Goal: Complete application form: Complete application form

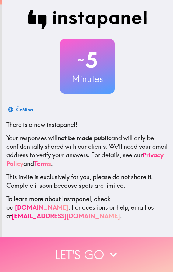
click at [89, 256] on button "Let's go" at bounding box center [86, 254] width 173 height 35
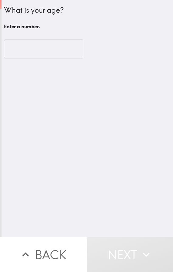
click at [17, 48] on input "number" at bounding box center [43, 49] width 79 height 19
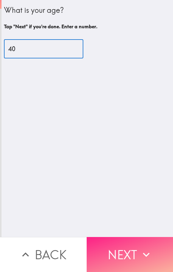
type input "40"
click at [121, 246] on button "Next" at bounding box center [130, 254] width 87 height 35
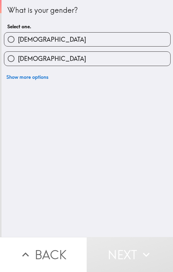
click at [36, 42] on label "[DEMOGRAPHIC_DATA]" at bounding box center [87, 40] width 166 height 14
click at [18, 42] on input "[DEMOGRAPHIC_DATA]" at bounding box center [11, 40] width 14 height 14
radio input "true"
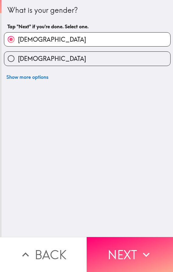
click at [115, 252] on button "Next" at bounding box center [130, 254] width 87 height 35
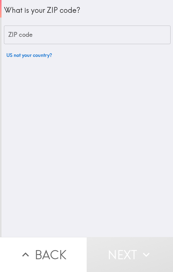
click at [44, 38] on input "ZIP code" at bounding box center [87, 35] width 167 height 19
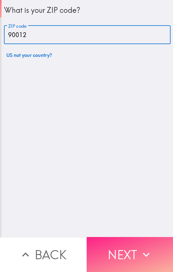
type input "90012"
click at [105, 247] on button "Next" at bounding box center [130, 254] width 87 height 35
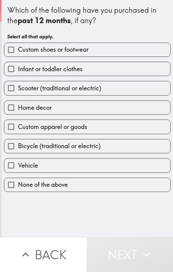
click at [40, 51] on span "Custom shoes or footwear" at bounding box center [53, 49] width 71 height 9
click at [18, 51] on input "Custom shoes or footwear" at bounding box center [11, 50] width 14 height 14
checkbox input "true"
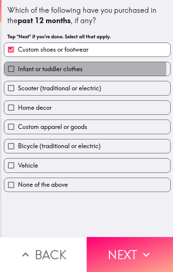
click at [45, 67] on span "Infant or toddler clothes" at bounding box center [50, 69] width 65 height 9
click at [18, 67] on input "Infant or toddler clothes" at bounding box center [11, 69] width 14 height 14
checkbox input "true"
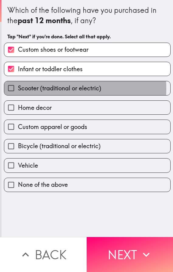
click at [40, 88] on span "Scooter (traditional or electric)" at bounding box center [59, 88] width 83 height 9
click at [18, 88] on input "Scooter (traditional or electric)" at bounding box center [11, 88] width 14 height 14
checkbox input "true"
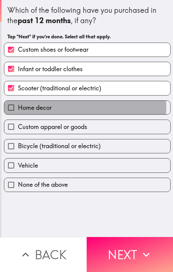
click at [37, 108] on span "Home decor" at bounding box center [35, 107] width 34 height 9
click at [18, 108] on input "Home decor" at bounding box center [11, 108] width 14 height 14
checkbox input "true"
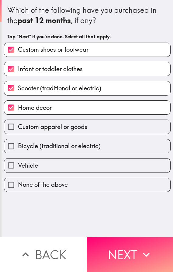
drag, startPoint x: 41, startPoint y: 127, endPoint x: 42, endPoint y: 130, distance: 4.0
click at [41, 127] on span "Custom apparel or goods" at bounding box center [52, 126] width 69 height 9
click at [18, 127] on input "Custom apparel or goods" at bounding box center [11, 127] width 14 height 14
checkbox input "true"
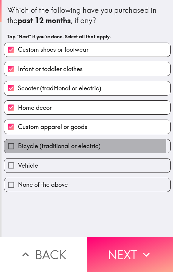
click at [44, 143] on span "Bicycle (traditional or electric)" at bounding box center [59, 146] width 83 height 9
click at [18, 143] on input "Bicycle (traditional or electric)" at bounding box center [11, 146] width 14 height 14
checkbox input "true"
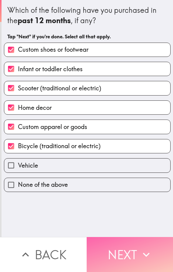
click at [125, 240] on button "Next" at bounding box center [130, 254] width 87 height 35
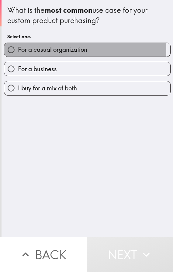
click at [61, 51] on span "For a casual organization" at bounding box center [52, 49] width 69 height 9
click at [18, 51] on input "For a casual organization" at bounding box center [11, 50] width 14 height 14
radio input "true"
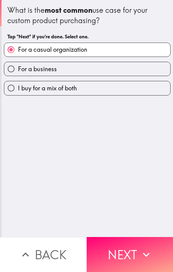
click at [48, 90] on span "I buy for a mix of both" at bounding box center [47, 88] width 59 height 9
click at [18, 90] on input "I buy for a mix of both" at bounding box center [11, 88] width 14 height 14
radio input "true"
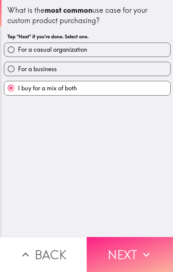
click at [134, 253] on button "Next" at bounding box center [130, 254] width 87 height 35
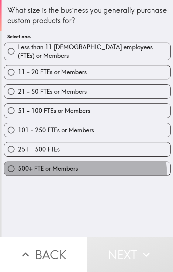
click at [51, 172] on label "500+ FTE or Members" at bounding box center [87, 169] width 166 height 14
click at [18, 172] on input "500+ FTE or Members" at bounding box center [11, 169] width 14 height 14
radio input "true"
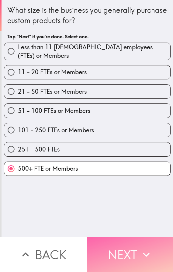
click at [127, 245] on button "Next" at bounding box center [130, 254] width 87 height 35
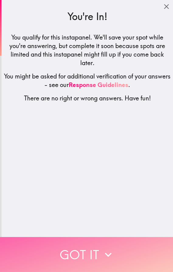
click at [89, 246] on button "Got it" at bounding box center [86, 254] width 173 height 35
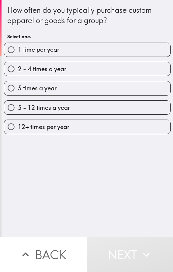
click at [51, 127] on span "12+ times per year" at bounding box center [43, 126] width 51 height 9
click at [18, 127] on input "12+ times per year" at bounding box center [11, 127] width 14 height 14
radio input "true"
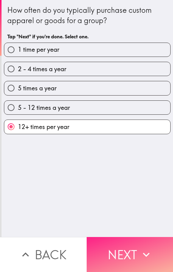
click at [130, 242] on button "Next" at bounding box center [130, 254] width 87 height 35
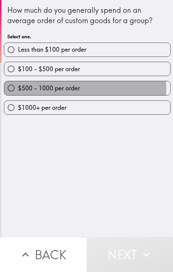
click at [77, 89] on span "$500 - 1000 per order" at bounding box center [49, 88] width 62 height 9
click at [18, 89] on input "$500 - 1000 per order" at bounding box center [11, 88] width 14 height 14
radio input "true"
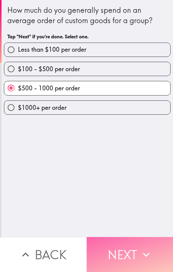
click at [117, 259] on button "Next" at bounding box center [130, 254] width 87 height 35
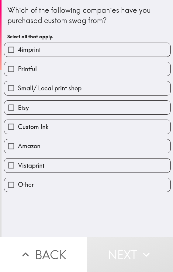
click at [38, 108] on label "Etsy" at bounding box center [87, 108] width 166 height 14
click at [18, 108] on input "Etsy" at bounding box center [11, 108] width 14 height 14
checkbox input "true"
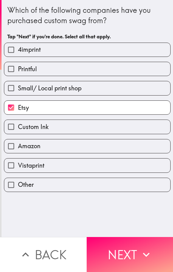
click at [48, 148] on label "Amazon" at bounding box center [87, 146] width 166 height 14
click at [18, 148] on input "Amazon" at bounding box center [11, 146] width 14 height 14
checkbox input "true"
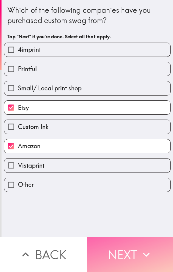
click at [110, 250] on button "Next" at bounding box center [130, 254] width 87 height 35
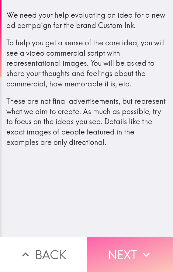
click at [137, 250] on button "Next" at bounding box center [130, 254] width 87 height 35
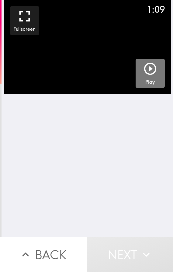
click at [149, 71] on icon "button" at bounding box center [150, 68] width 15 height 15
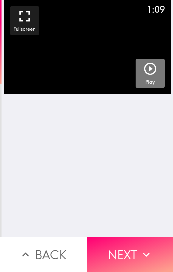
click at [148, 74] on icon "button" at bounding box center [150, 69] width 12 height 12
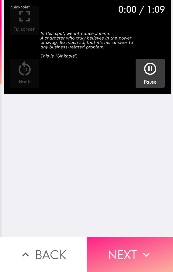
click at [139, 252] on icon "button" at bounding box center [145, 254] width 13 height 13
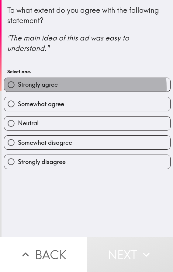
click at [47, 88] on span "Strongly agree" at bounding box center [38, 84] width 40 height 9
click at [18, 88] on input "Strongly agree" at bounding box center [11, 85] width 14 height 14
radio input "true"
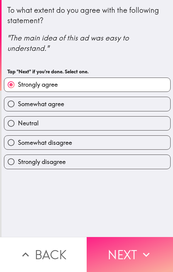
click at [129, 253] on button "Next" at bounding box center [130, 254] width 87 height 35
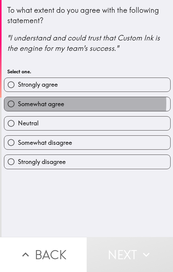
click at [61, 103] on span "Somewhat agree" at bounding box center [41, 104] width 46 height 9
click at [18, 103] on input "Somewhat agree" at bounding box center [11, 104] width 14 height 14
radio input "true"
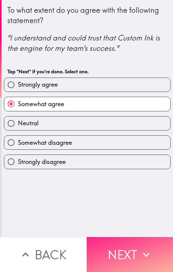
click at [111, 248] on button "Next" at bounding box center [130, 254] width 87 height 35
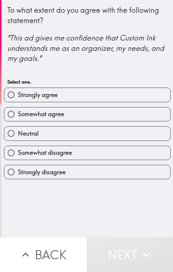
click at [55, 95] on span "Strongly agree" at bounding box center [38, 95] width 40 height 9
click at [18, 95] on input "Strongly agree" at bounding box center [11, 95] width 14 height 14
radio input "true"
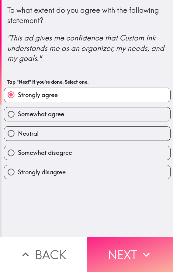
click at [122, 250] on button "Next" at bounding box center [130, 254] width 87 height 35
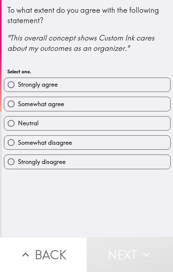
click at [64, 106] on label "Somewhat agree" at bounding box center [87, 104] width 166 height 14
click at [18, 106] on input "Somewhat agree" at bounding box center [11, 104] width 14 height 14
radio input "true"
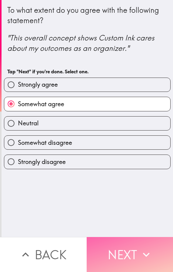
click at [115, 247] on button "Next" at bounding box center [130, 254] width 87 height 35
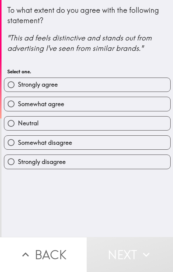
click at [61, 88] on label "Strongly agree" at bounding box center [87, 85] width 166 height 14
click at [18, 88] on input "Strongly agree" at bounding box center [11, 85] width 14 height 14
radio input "true"
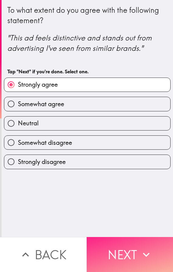
click at [110, 244] on button "Next" at bounding box center [130, 254] width 87 height 35
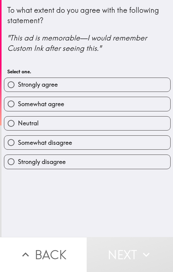
click at [61, 89] on label "Strongly agree" at bounding box center [87, 85] width 166 height 14
click at [18, 89] on input "Strongly agree" at bounding box center [11, 85] width 14 height 14
radio input "true"
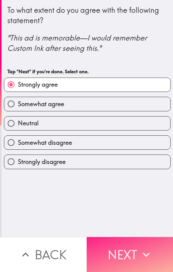
click at [129, 243] on button "Next" at bounding box center [130, 254] width 87 height 35
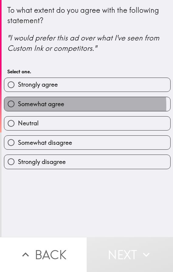
click at [45, 106] on span "Somewhat agree" at bounding box center [41, 104] width 46 height 9
click at [18, 106] on input "Somewhat agree" at bounding box center [11, 104] width 14 height 14
radio input "true"
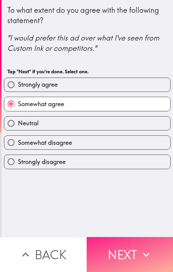
click at [127, 249] on button "Next" at bounding box center [130, 254] width 87 height 35
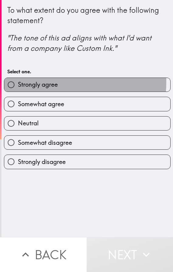
click at [38, 81] on span "Strongly agree" at bounding box center [38, 84] width 40 height 9
click at [18, 81] on input "Strongly agree" at bounding box center [11, 85] width 14 height 14
radio input "true"
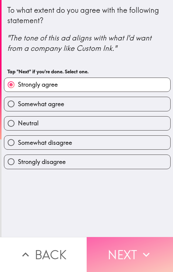
click at [127, 263] on button "Next" at bounding box center [130, 254] width 87 height 35
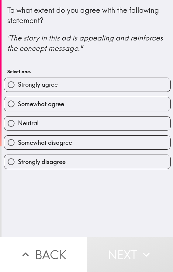
click at [49, 100] on span "Somewhat agree" at bounding box center [41, 104] width 46 height 9
click at [18, 99] on input "Somewhat agree" at bounding box center [11, 104] width 14 height 14
radio input "true"
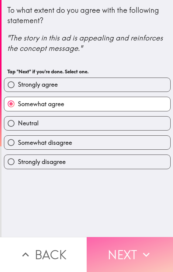
click at [108, 256] on button "Next" at bounding box center [130, 254] width 87 height 35
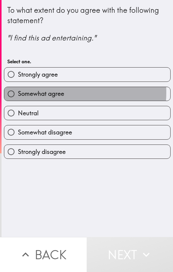
click at [51, 92] on span "Somewhat agree" at bounding box center [41, 93] width 46 height 9
click at [18, 92] on input "Somewhat agree" at bounding box center [11, 94] width 14 height 14
radio input "true"
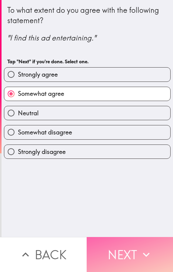
click at [116, 255] on button "Next" at bounding box center [130, 254] width 87 height 35
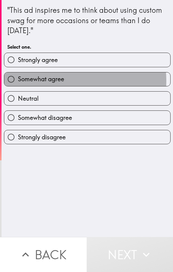
click at [53, 81] on span "Somewhat agree" at bounding box center [41, 79] width 46 height 9
click at [18, 81] on input "Somewhat agree" at bounding box center [11, 79] width 14 height 14
radio input "true"
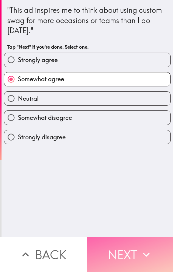
click at [122, 253] on button "Next" at bounding box center [130, 254] width 87 height 35
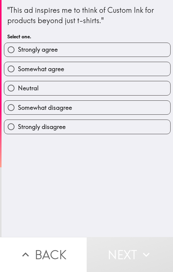
click at [43, 50] on span "Strongly agree" at bounding box center [38, 49] width 40 height 9
click at [18, 50] on input "Strongly agree" at bounding box center [11, 50] width 14 height 14
radio input "true"
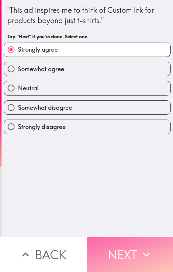
click at [125, 255] on button "Next" at bounding box center [130, 254] width 87 height 35
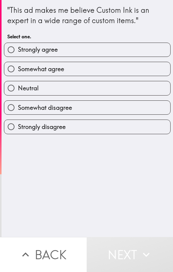
click at [43, 50] on span "Strongly agree" at bounding box center [38, 49] width 40 height 9
click at [18, 50] on input "Strongly agree" at bounding box center [11, 50] width 14 height 14
radio input "true"
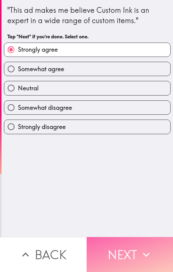
click at [115, 255] on button "Next" at bounding box center [130, 254] width 87 height 35
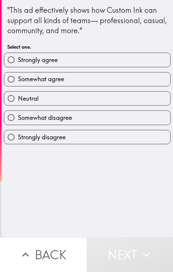
click at [60, 85] on label "Somewhat agree" at bounding box center [87, 79] width 166 height 14
click at [18, 85] on input "Somewhat agree" at bounding box center [11, 79] width 14 height 14
radio input "true"
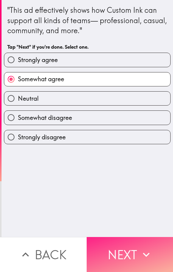
click at [106, 244] on button "Next" at bounding box center [130, 254] width 87 height 35
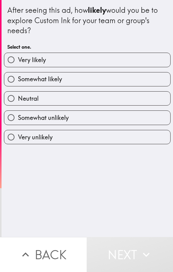
click at [43, 63] on span "Very likely" at bounding box center [32, 60] width 28 height 9
click at [18, 63] on input "Very likely" at bounding box center [11, 60] width 14 height 14
radio input "true"
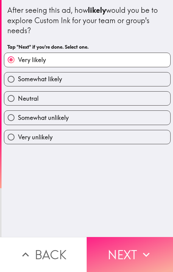
click at [119, 258] on button "Next" at bounding box center [130, 254] width 87 height 35
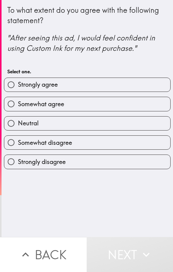
click at [40, 81] on span "Strongly agree" at bounding box center [38, 84] width 40 height 9
click at [18, 81] on input "Strongly agree" at bounding box center [11, 85] width 14 height 14
radio input "true"
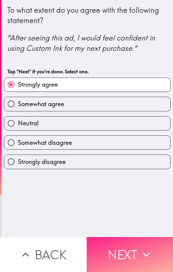
click at [114, 255] on button "Next" at bounding box center [130, 254] width 87 height 35
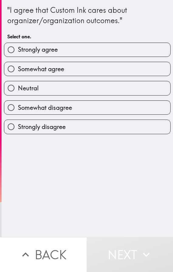
click at [42, 53] on span "Strongly agree" at bounding box center [38, 49] width 40 height 9
click at [18, 53] on input "Strongly agree" at bounding box center [11, 50] width 14 height 14
radio input "true"
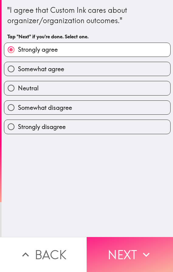
click at [113, 253] on button "Next" at bounding box center [130, 254] width 87 height 35
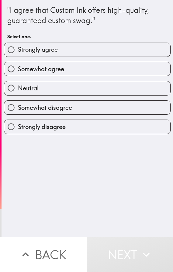
click at [33, 43] on label "Strongly agree" at bounding box center [87, 50] width 166 height 14
click at [18, 43] on input "Strongly agree" at bounding box center [11, 50] width 14 height 14
radio input "true"
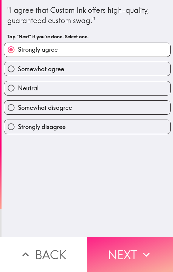
click at [119, 241] on button "Next" at bounding box center [130, 254] width 87 height 35
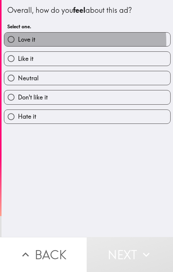
click at [43, 43] on label "Love it" at bounding box center [87, 40] width 166 height 14
click at [18, 43] on input "Love it" at bounding box center [11, 40] width 14 height 14
radio input "true"
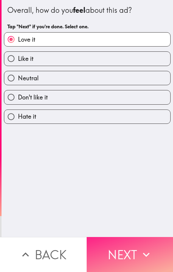
click at [112, 251] on button "Next" at bounding box center [130, 254] width 87 height 35
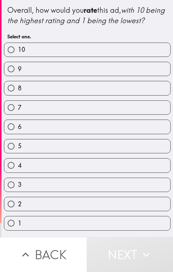
click at [40, 76] on label "9" at bounding box center [87, 69] width 166 height 14
click at [18, 76] on input "9" at bounding box center [11, 69] width 14 height 14
radio input "true"
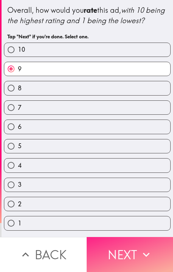
click at [121, 259] on button "Next" at bounding box center [130, 254] width 87 height 35
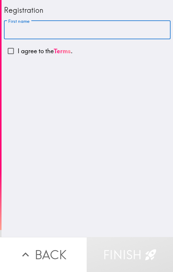
click at [41, 33] on input "First name" at bounding box center [87, 30] width 167 height 19
type input "[PERSON_NAME]"
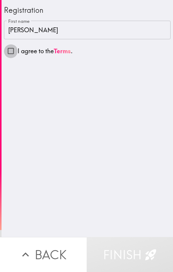
click at [9, 50] on input "I agree to the Terms ." at bounding box center [11, 51] width 14 height 14
checkbox input "true"
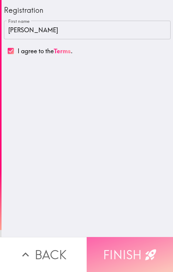
click at [123, 244] on button "Finish" at bounding box center [130, 254] width 87 height 35
